Goal: Navigation & Orientation: Find specific page/section

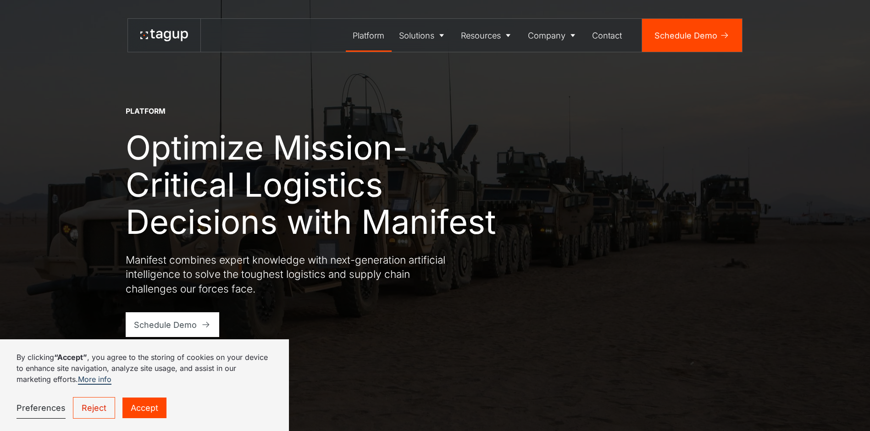
click at [145, 265] on link "Accept" at bounding box center [145, 408] width 44 height 21
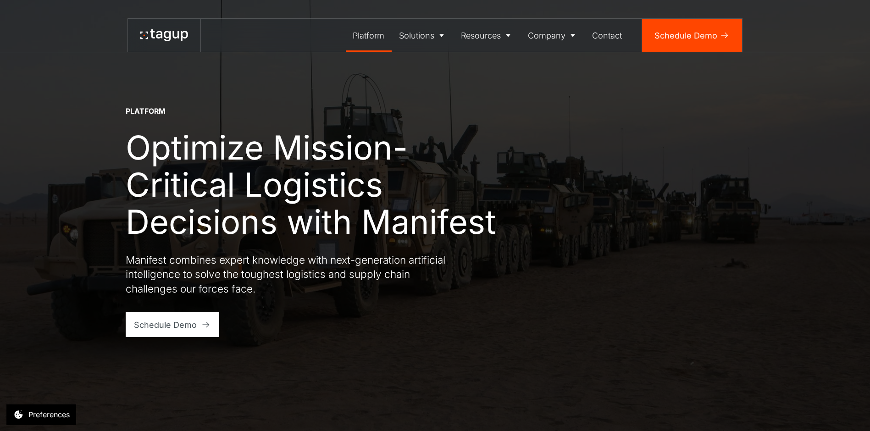
click at [163, 37] on icon at bounding box center [164, 35] width 48 height 12
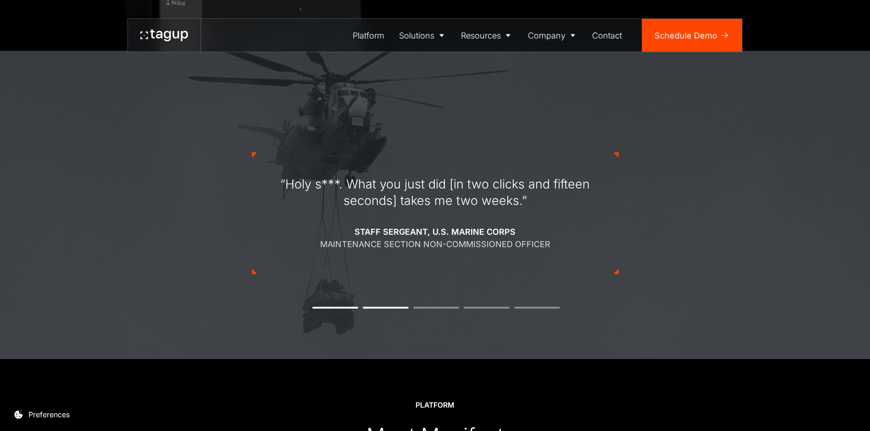
scroll to position [420, 0]
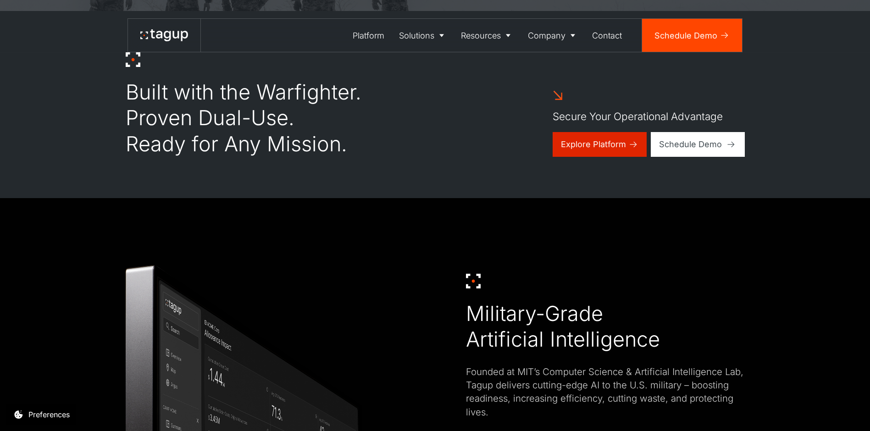
click at [570, 147] on div "Explore Platform" at bounding box center [593, 144] width 65 height 12
